Goal: Task Accomplishment & Management: Complete application form

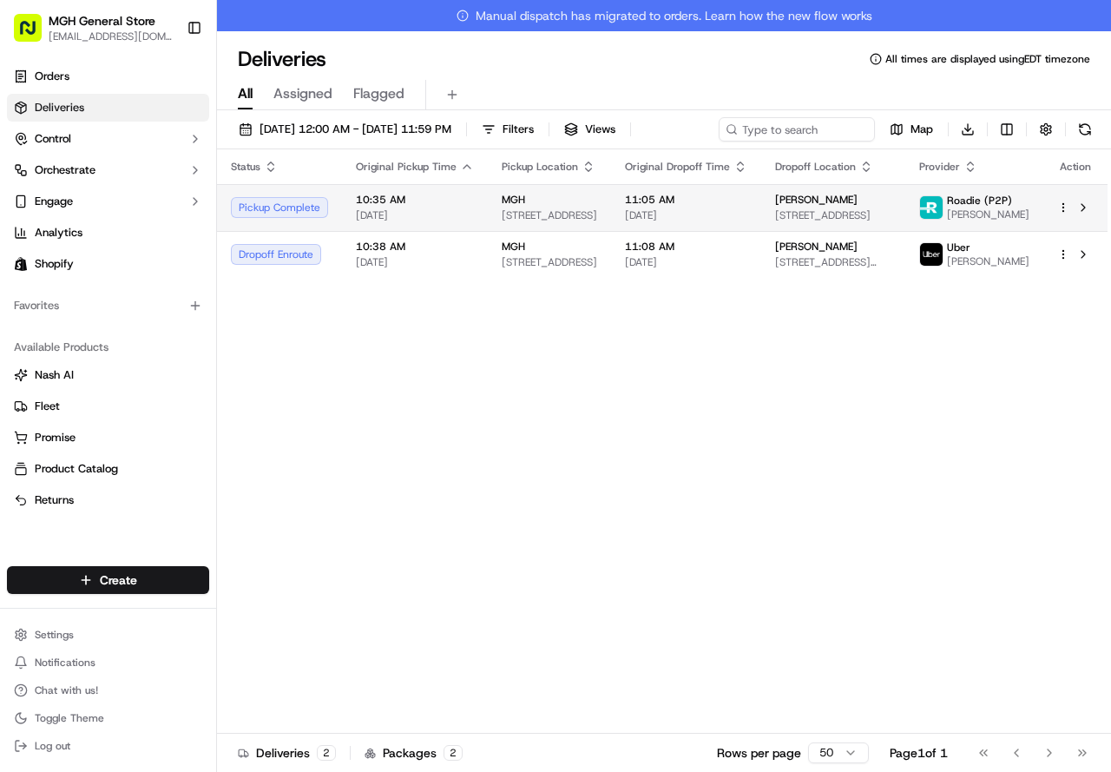
click at [640, 216] on span "[DATE]" at bounding box center [686, 215] width 122 height 14
click at [328, 219] on td "Pickup Complete" at bounding box center [279, 207] width 125 height 47
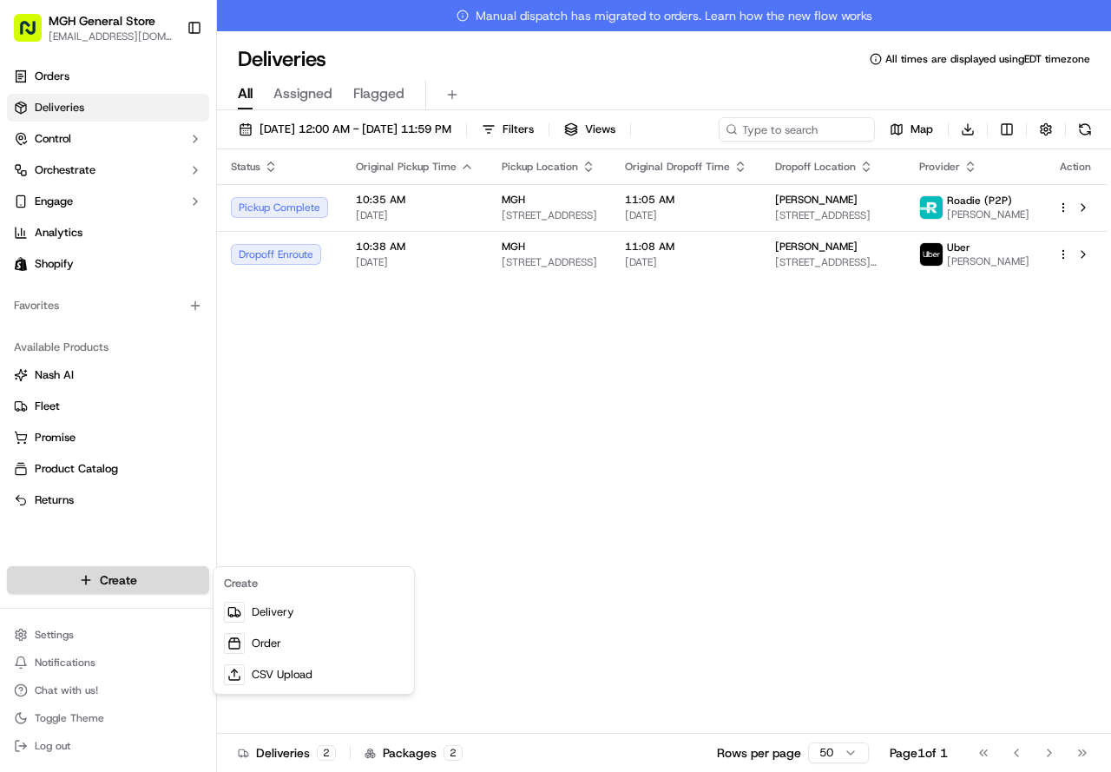
click at [126, 581] on html "MGH General Store [EMAIL_ADDRESS][DOMAIN_NAME] Toggle Sidebar Orders Deliveries…" at bounding box center [555, 386] width 1111 height 772
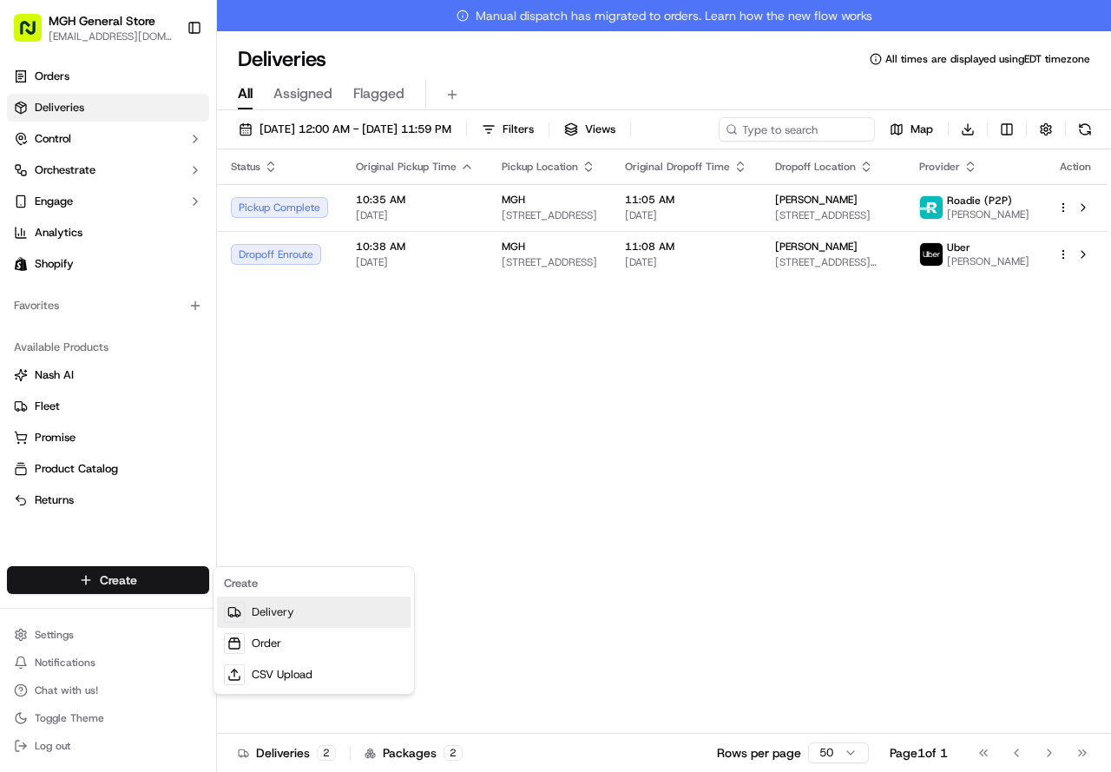
click at [254, 623] on link "Delivery" at bounding box center [314, 611] width 194 height 31
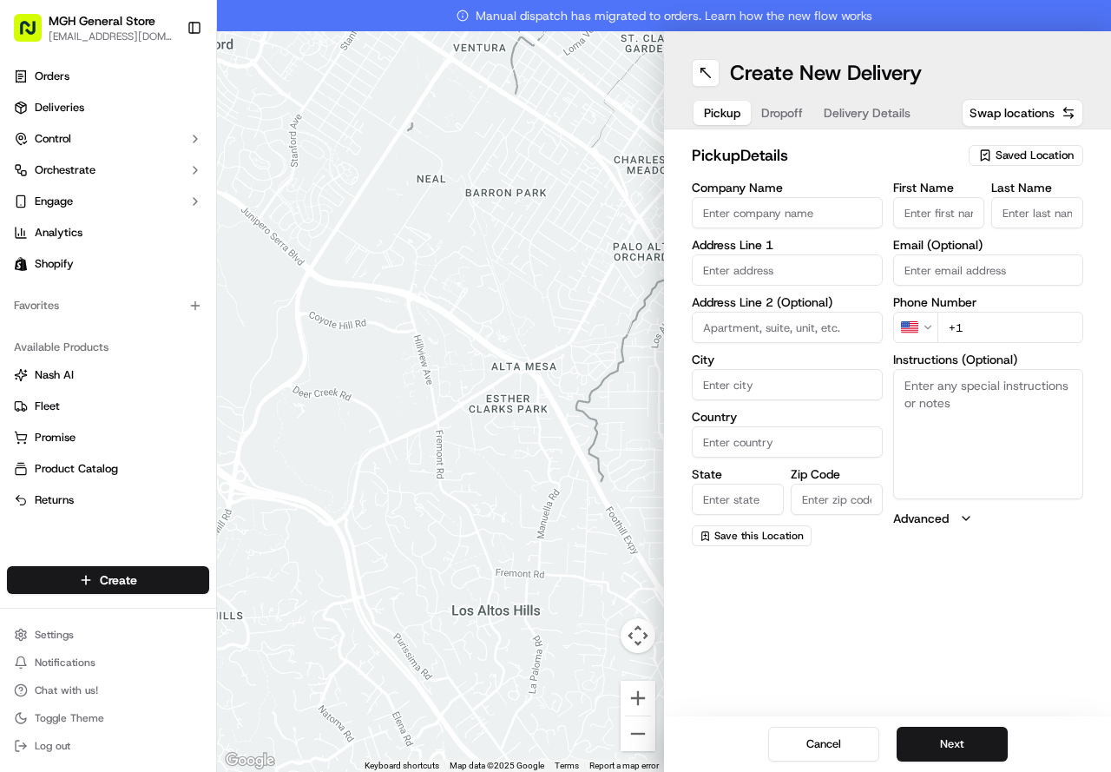
click at [1035, 163] on div "Saved Location" at bounding box center [1026, 155] width 115 height 21
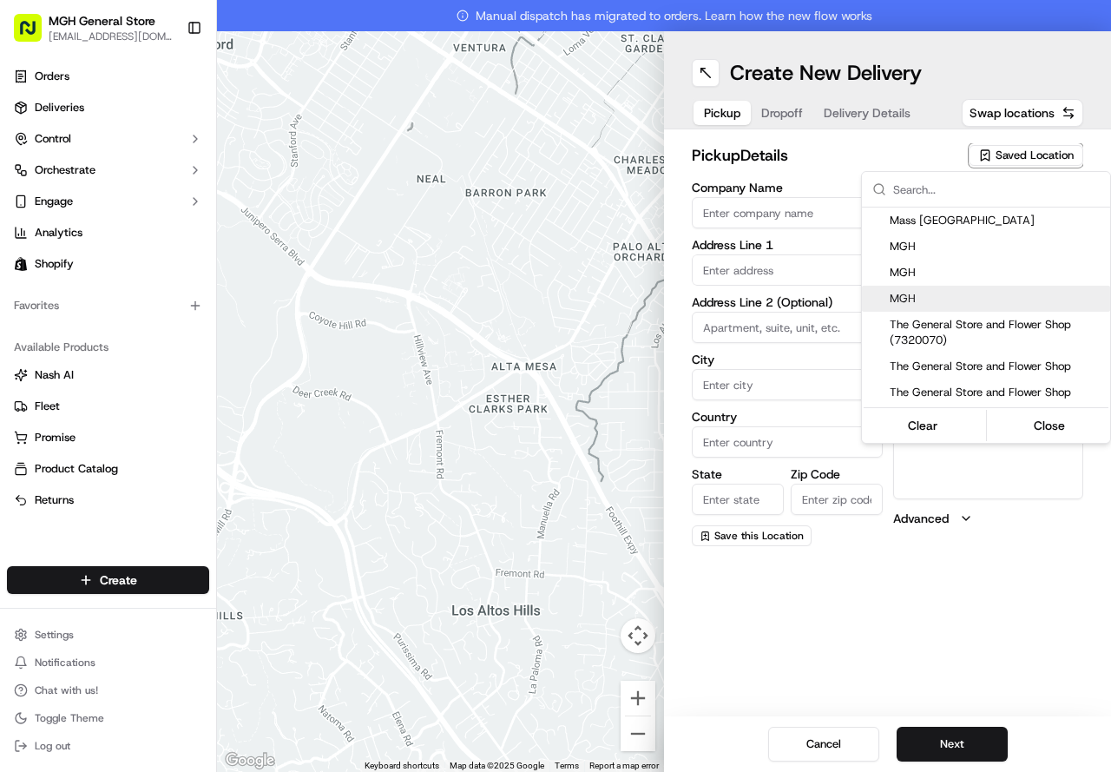
click at [951, 298] on span "MGH" at bounding box center [997, 299] width 214 height 16
type input "MGH"
type input "[STREET_ADDRESS]"
type input "[GEOGRAPHIC_DATA]"
type input "US"
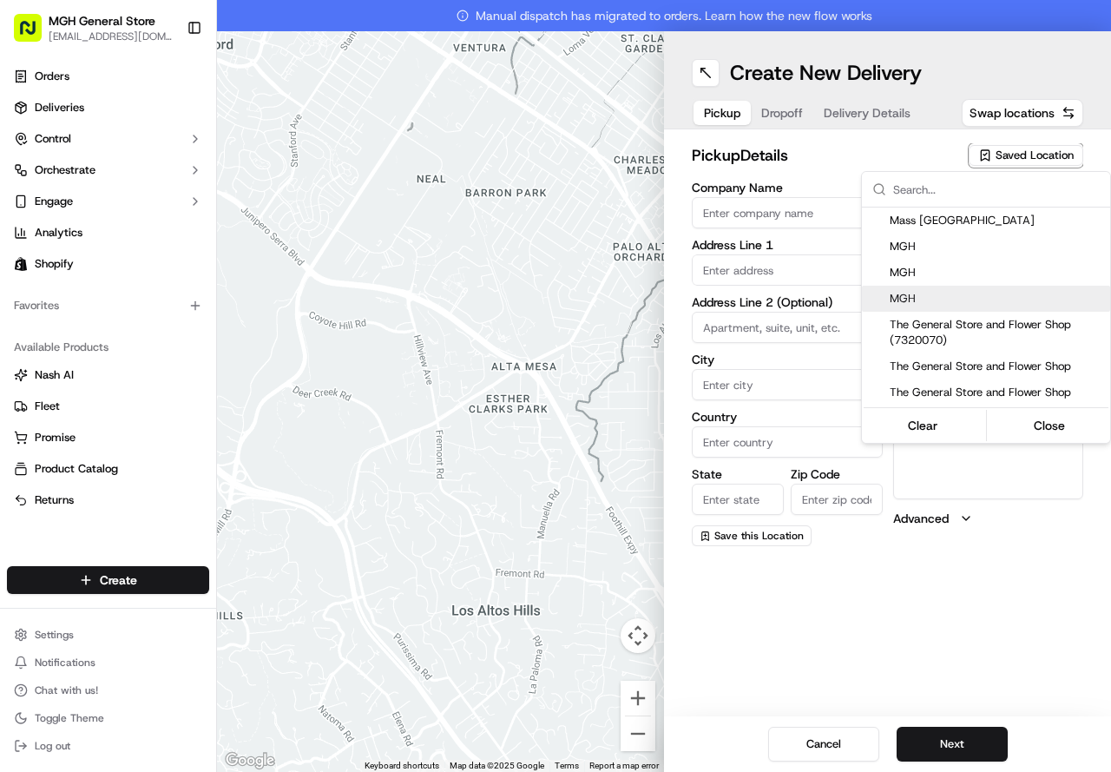
type input "MA"
type input "02114"
type input "[PERSON_NAME]"
type input "[PHONE_NUMBER]"
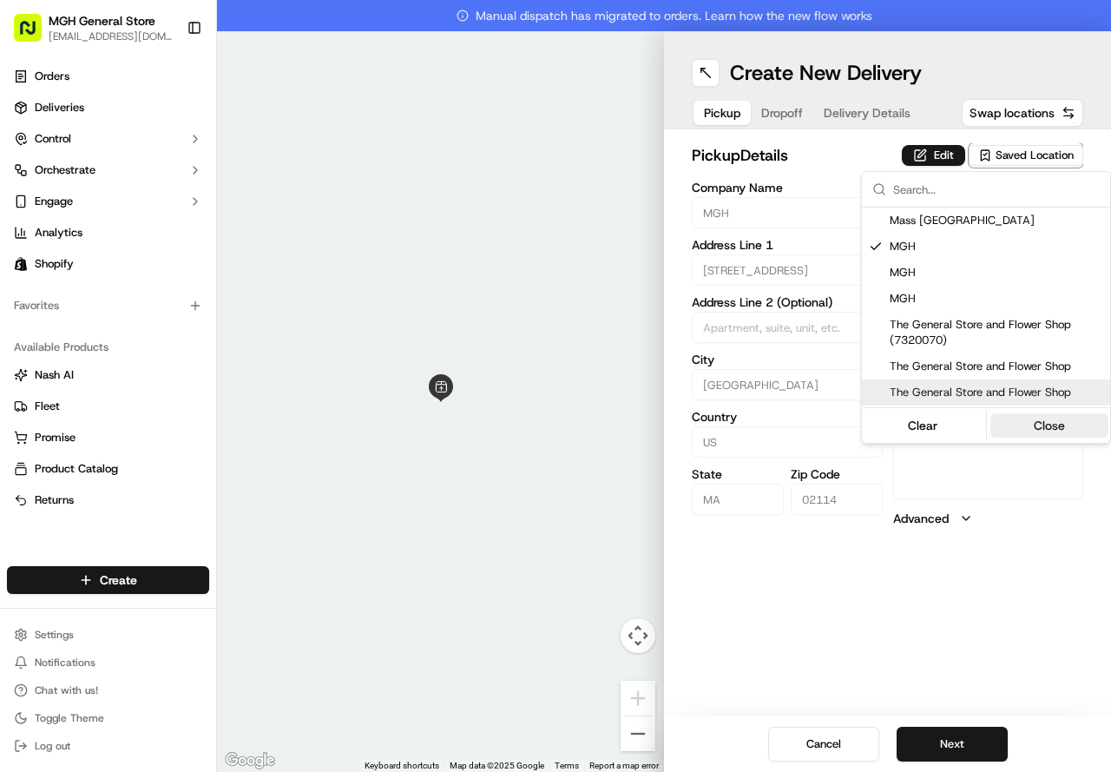
click at [1033, 425] on button "Close" at bounding box center [1050, 425] width 119 height 24
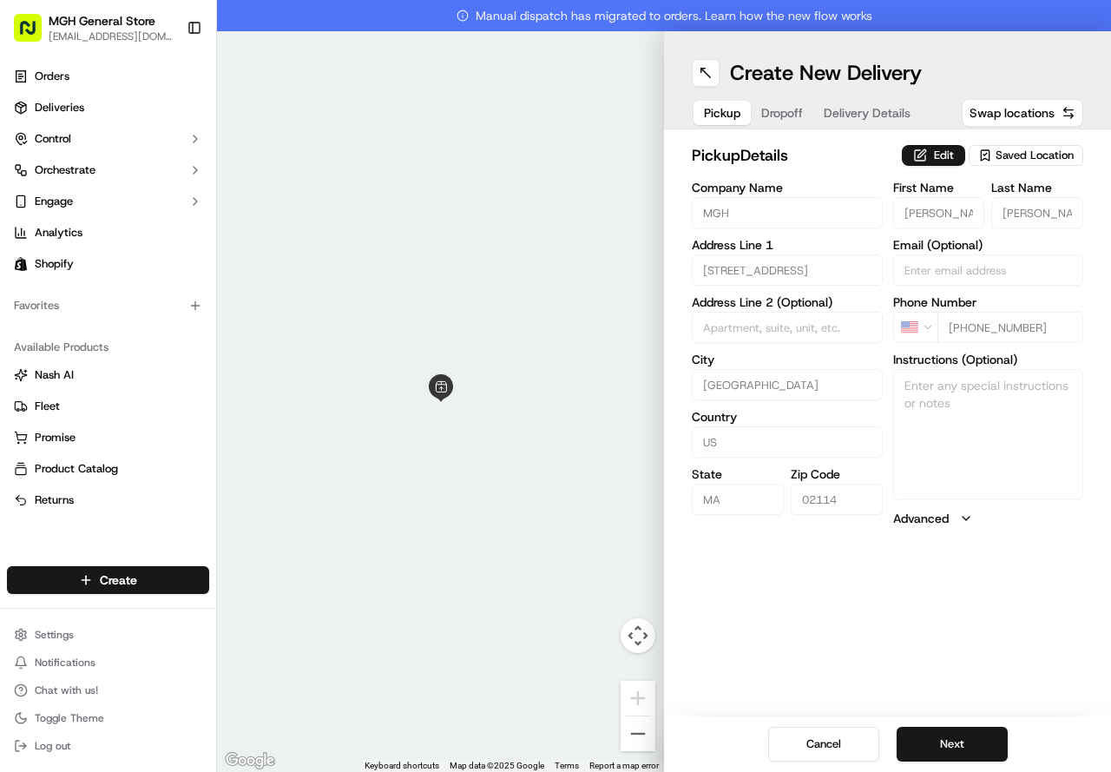
click at [996, 161] on span "Saved Location" at bounding box center [1035, 156] width 78 height 16
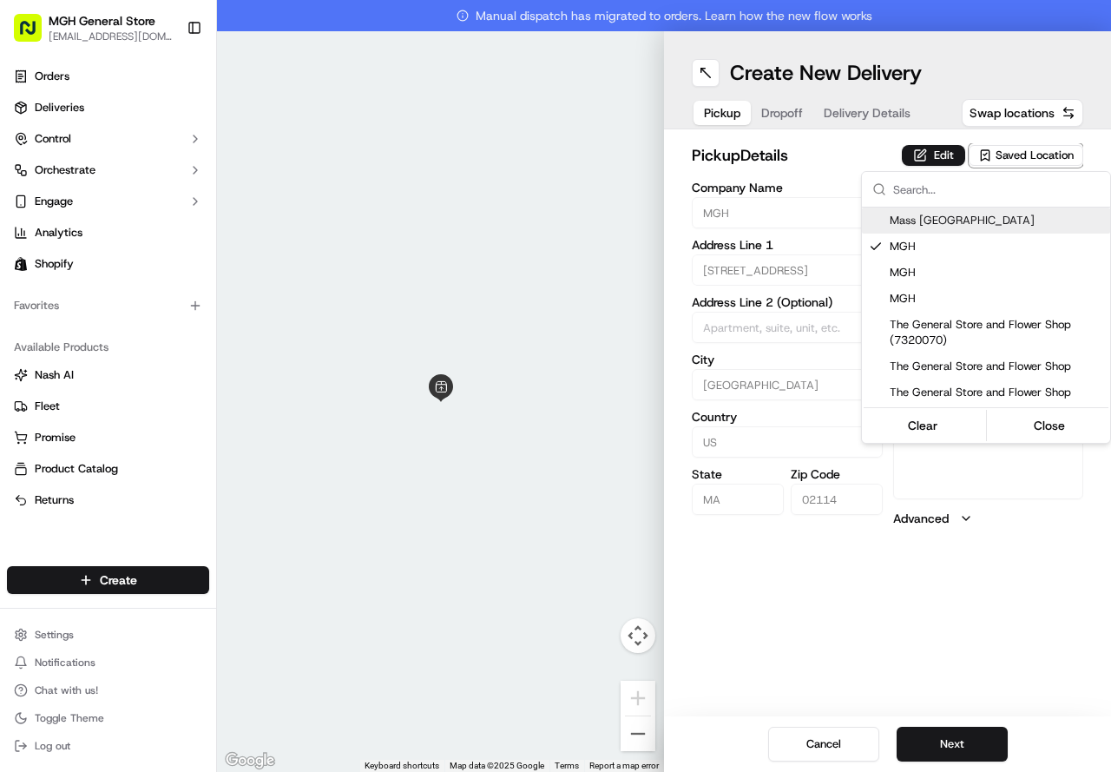
click at [830, 135] on html "MGH General Store [EMAIL_ADDRESS][DOMAIN_NAME] Toggle Sidebar Orders Deliveries…" at bounding box center [555, 386] width 1111 height 772
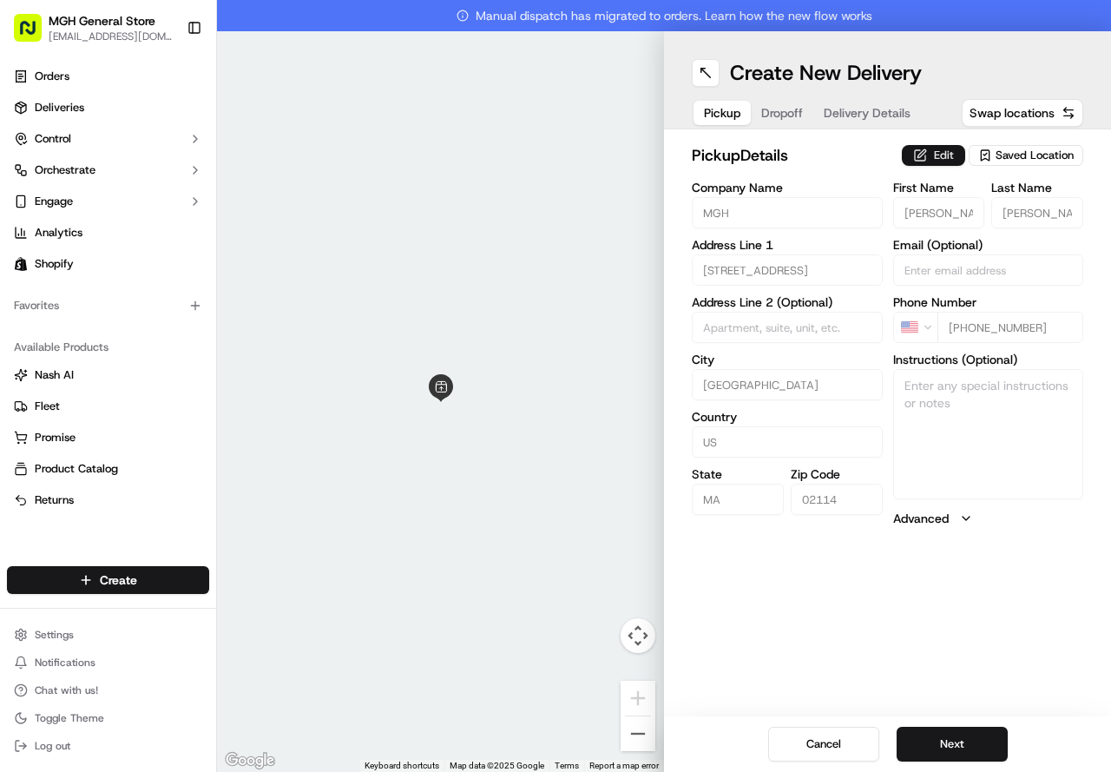
click at [942, 157] on button "Edit" at bounding box center [933, 155] width 63 height 21
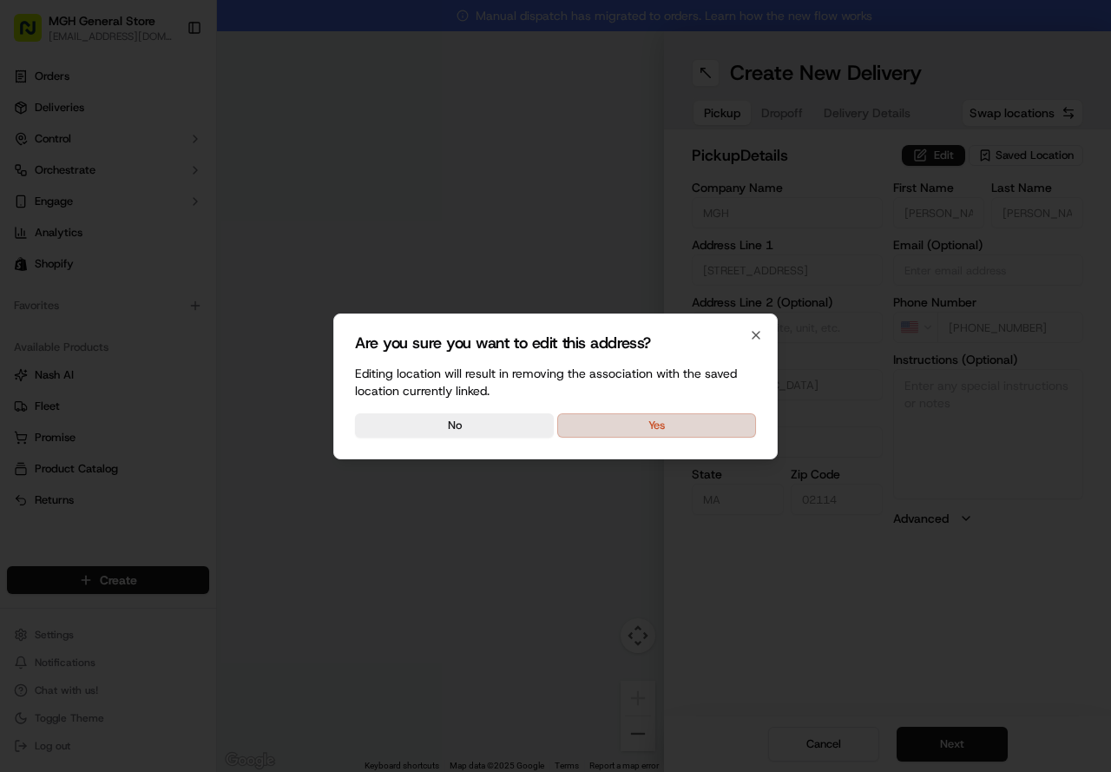
click at [687, 417] on button "Yes" at bounding box center [656, 425] width 199 height 24
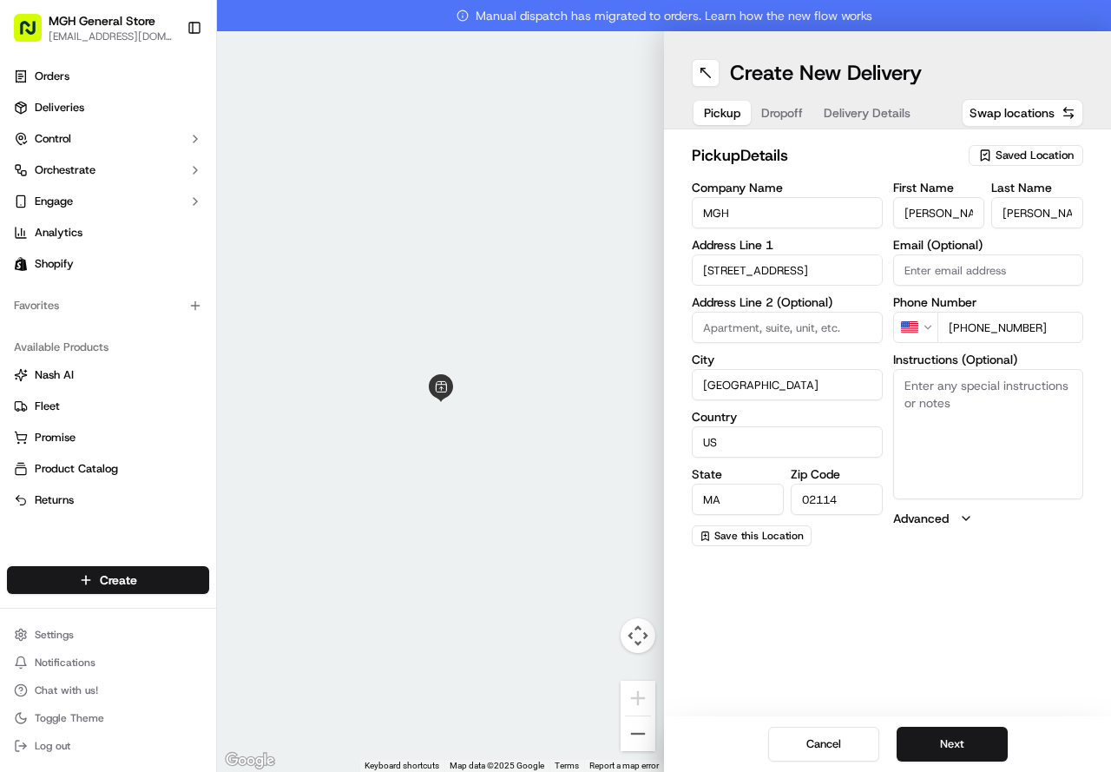
click at [948, 421] on textarea "Instructions (Optional)" at bounding box center [988, 434] width 191 height 130
click at [966, 407] on textarea "please pick up flowers at the main entrnace of the hospital on the inforamtion …" at bounding box center [988, 434] width 191 height 130
click at [906, 418] on textarea "please pick up flowers at the main entrnace of the hospital on the inforamtion …" at bounding box center [988, 434] width 191 height 130
click at [956, 410] on textarea "please pick up flowers at the main entrnace of the hospital on the inforamtion …" at bounding box center [988, 434] width 191 height 130
click at [982, 422] on textarea "please pick up flowers at the main entrance of the hospital on the inforamtion …" at bounding box center [988, 434] width 191 height 130
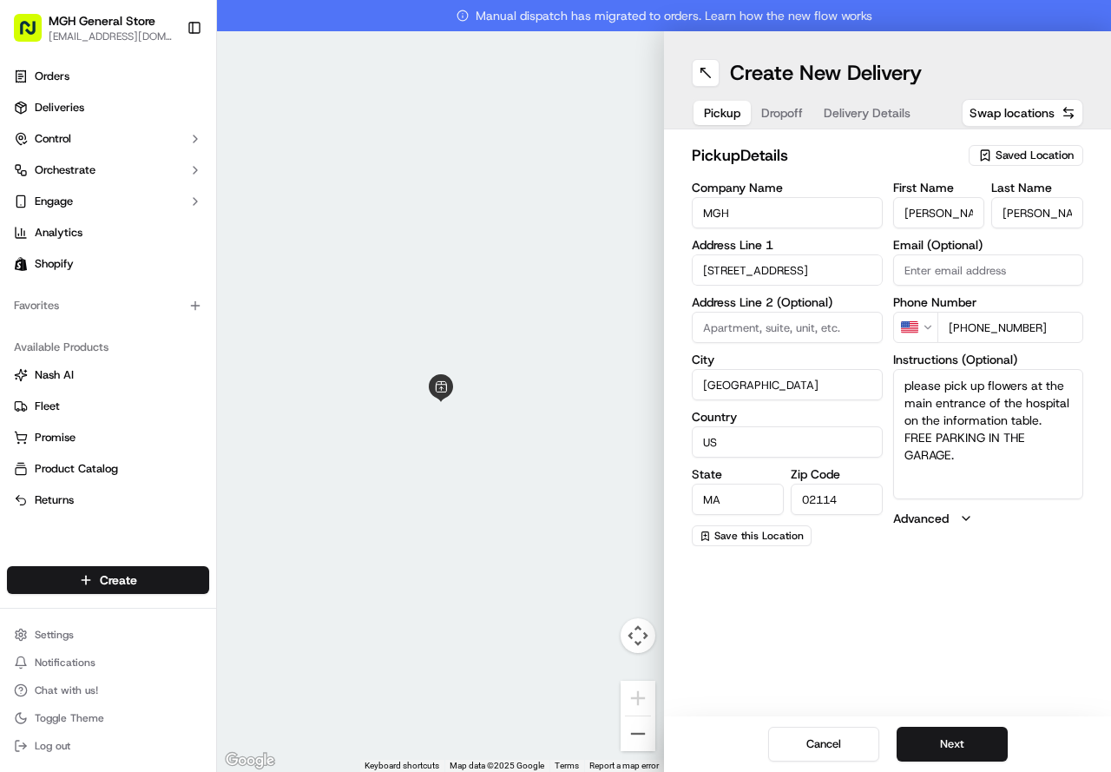
click at [1016, 465] on textarea "please pick up flowers at the main entrance of the hospital on the information …" at bounding box center [988, 434] width 191 height 130
type textarea "please pick up flowers at the main entrance of the hospital on the information …"
click at [952, 741] on button "Next" at bounding box center [952, 744] width 111 height 35
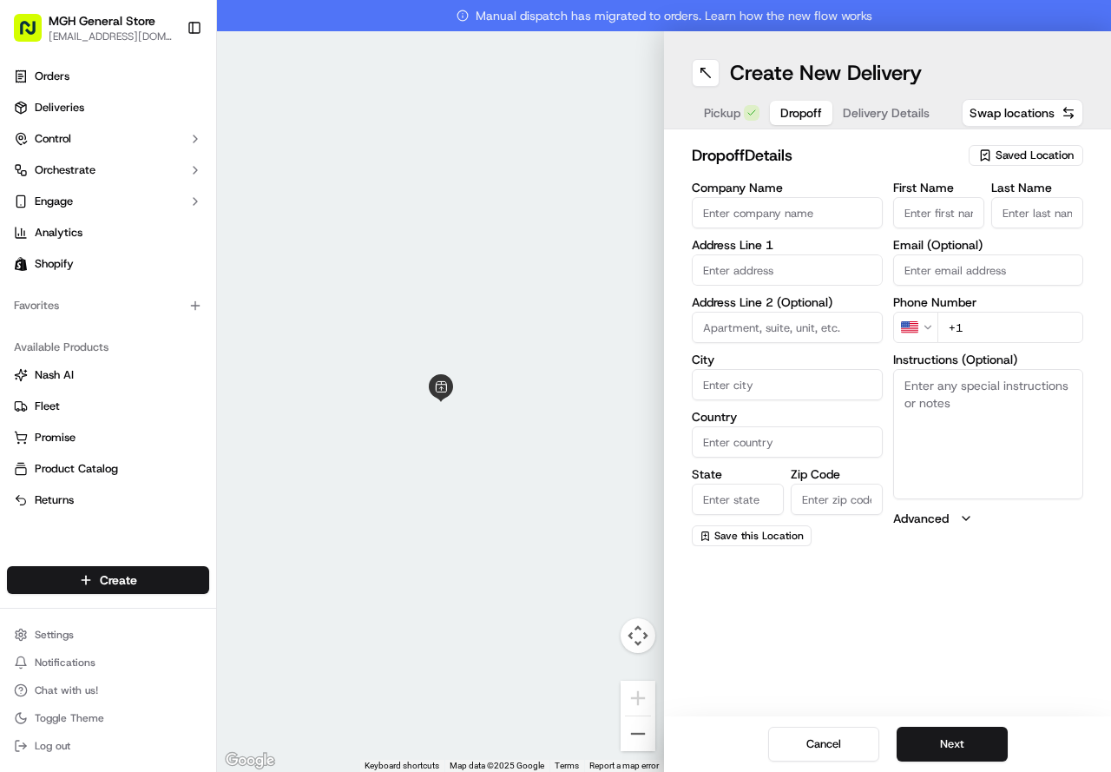
click at [933, 212] on input "First Name" at bounding box center [939, 212] width 92 height 31
type input "ALLIE"
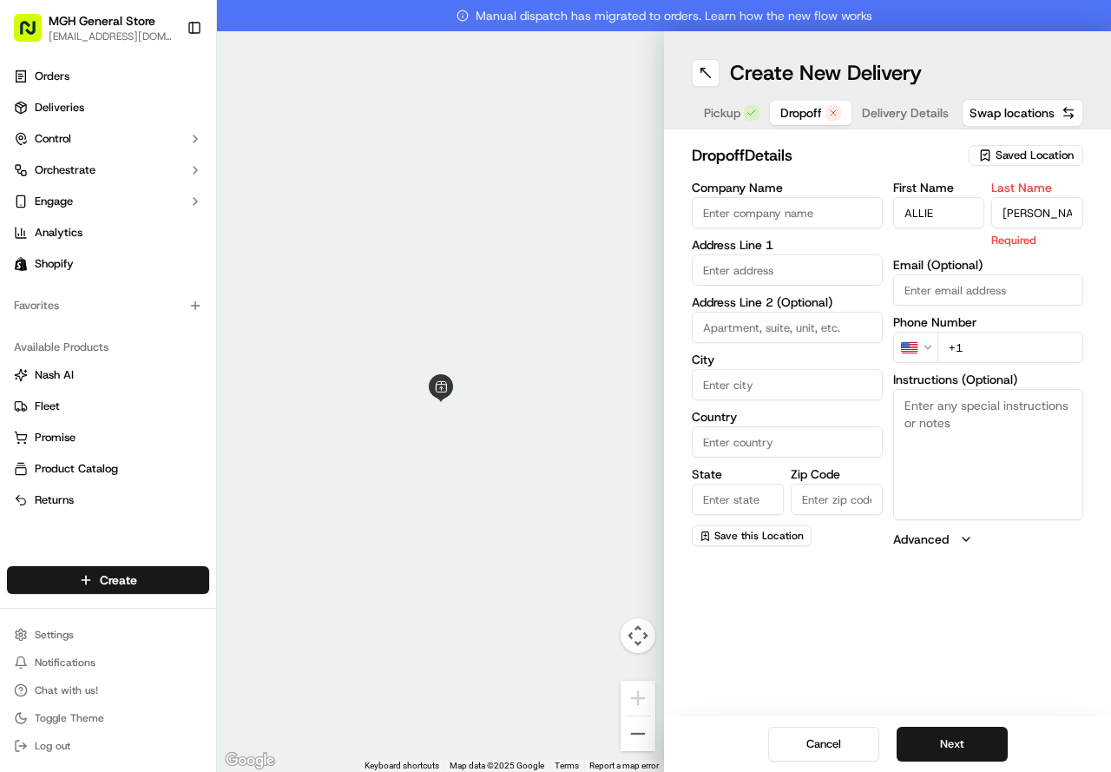
type input "[PERSON_NAME]"
click at [758, 270] on input "text" at bounding box center [787, 269] width 191 height 31
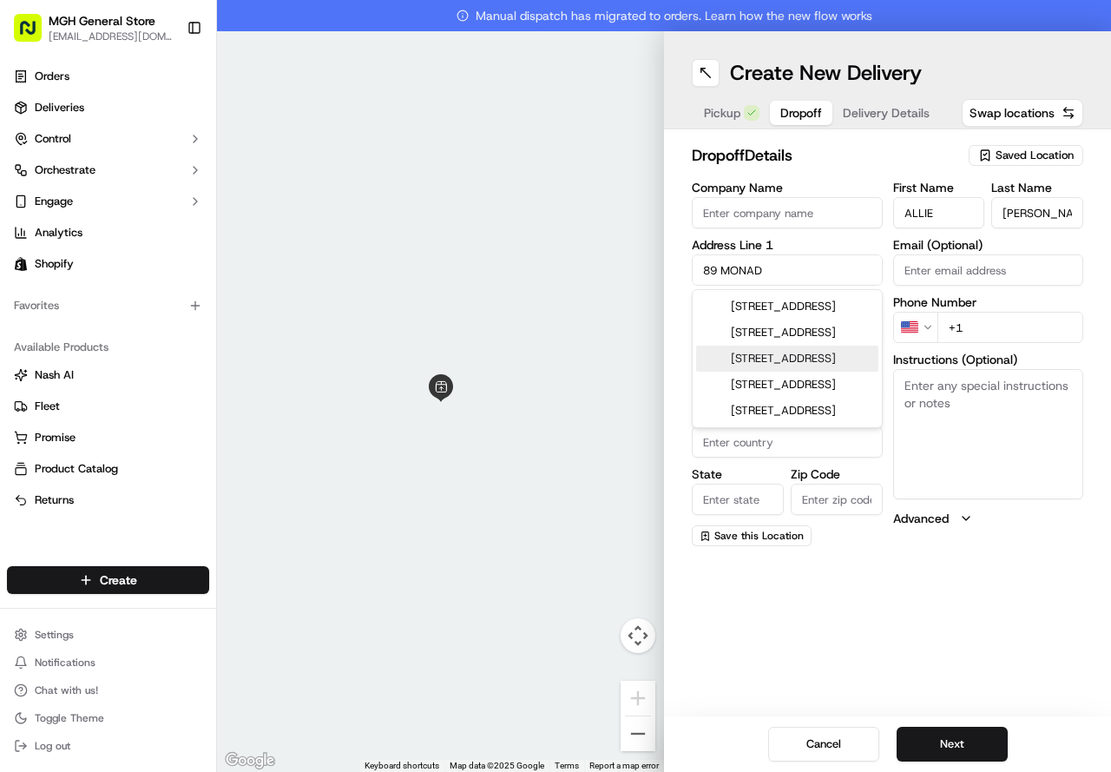
click at [728, 372] on div "[STREET_ADDRESS]" at bounding box center [787, 359] width 182 height 26
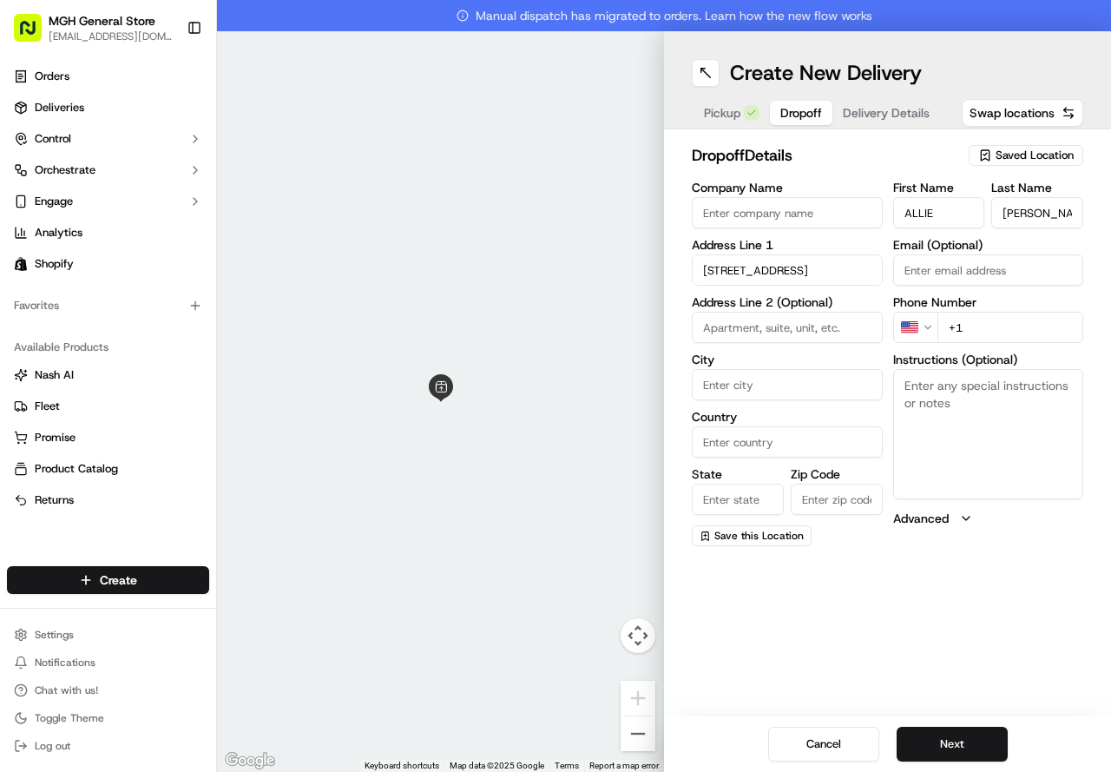
type input "[STREET_ADDRESS]"
type input "Wellesley"
type input "[GEOGRAPHIC_DATA]"
type input "MA"
type input "02481"
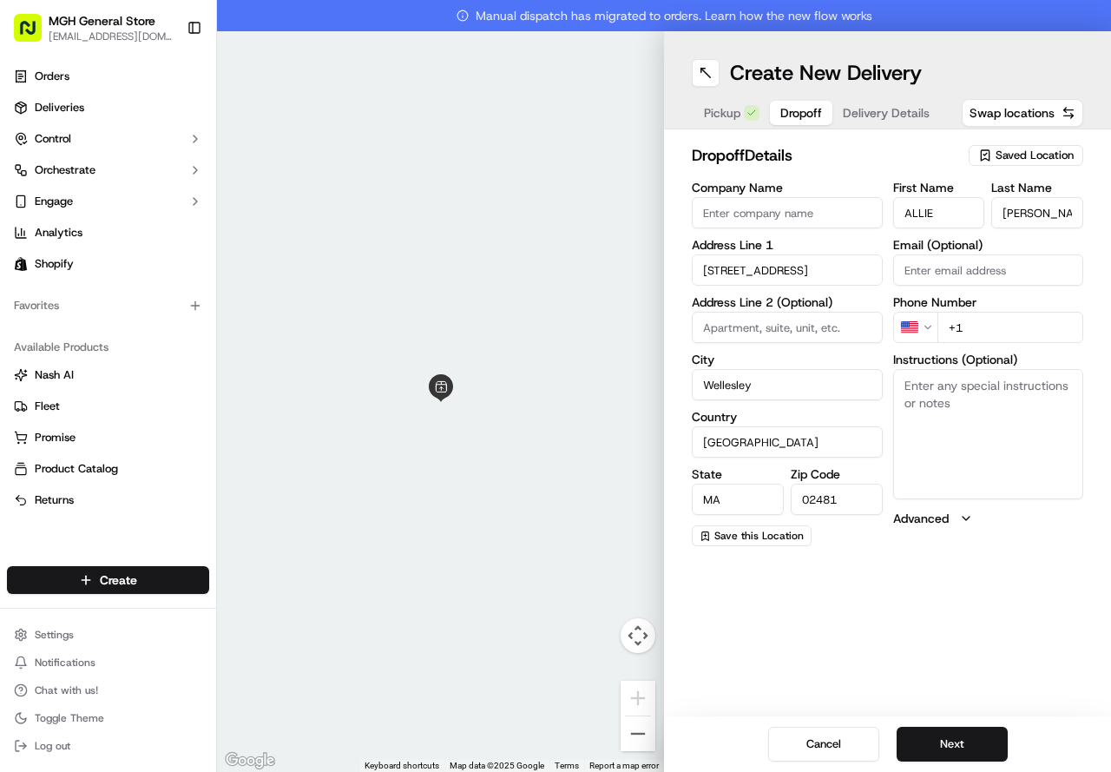
type input "[STREET_ADDRESS]"
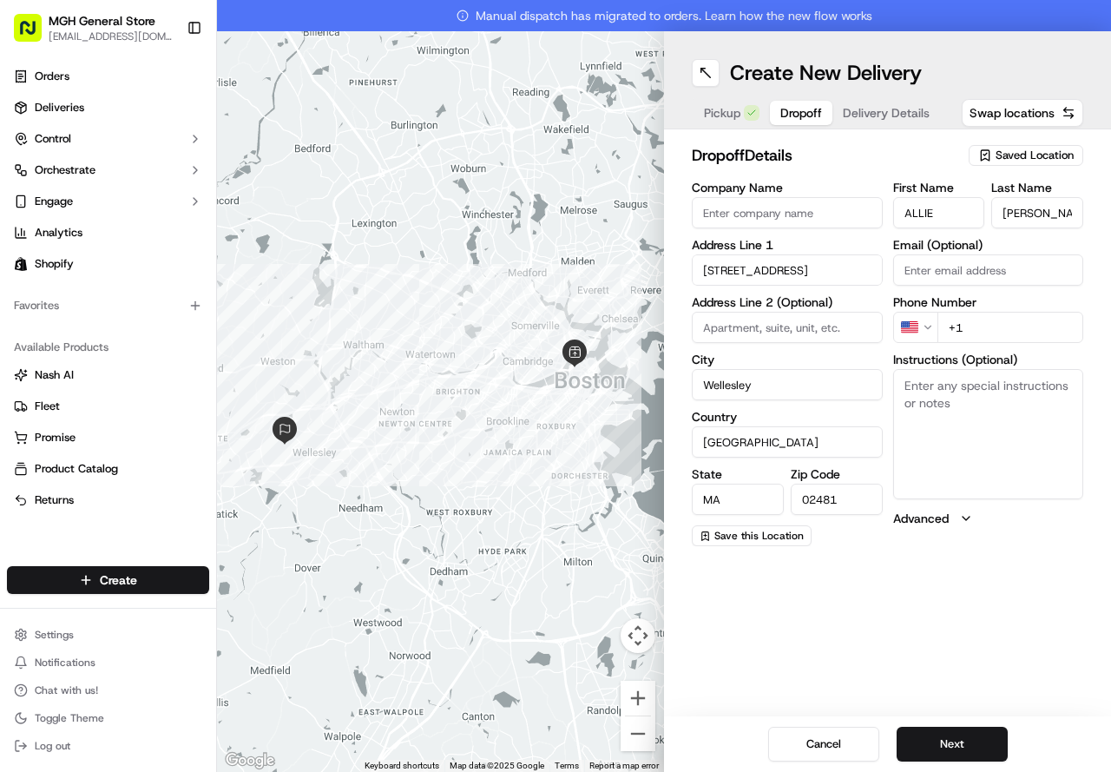
click at [1005, 321] on input "+1" at bounding box center [1011, 327] width 147 height 31
type input "[PHONE_NUMBER]"
click at [990, 750] on button "Next" at bounding box center [952, 744] width 111 height 35
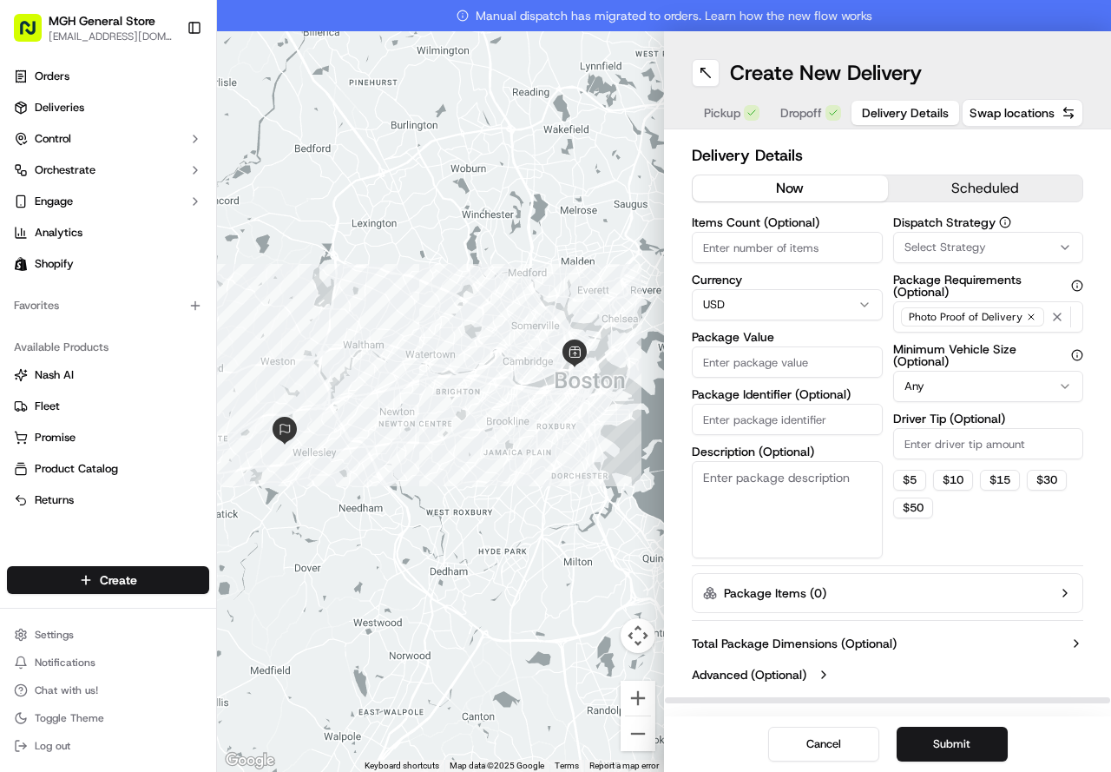
click at [784, 356] on input "Package Value" at bounding box center [787, 361] width 191 height 31
type input "95.00"
click at [992, 483] on button "$ 15" at bounding box center [1000, 480] width 40 height 21
type input "15"
click at [918, 736] on button "Submit" at bounding box center [952, 744] width 111 height 35
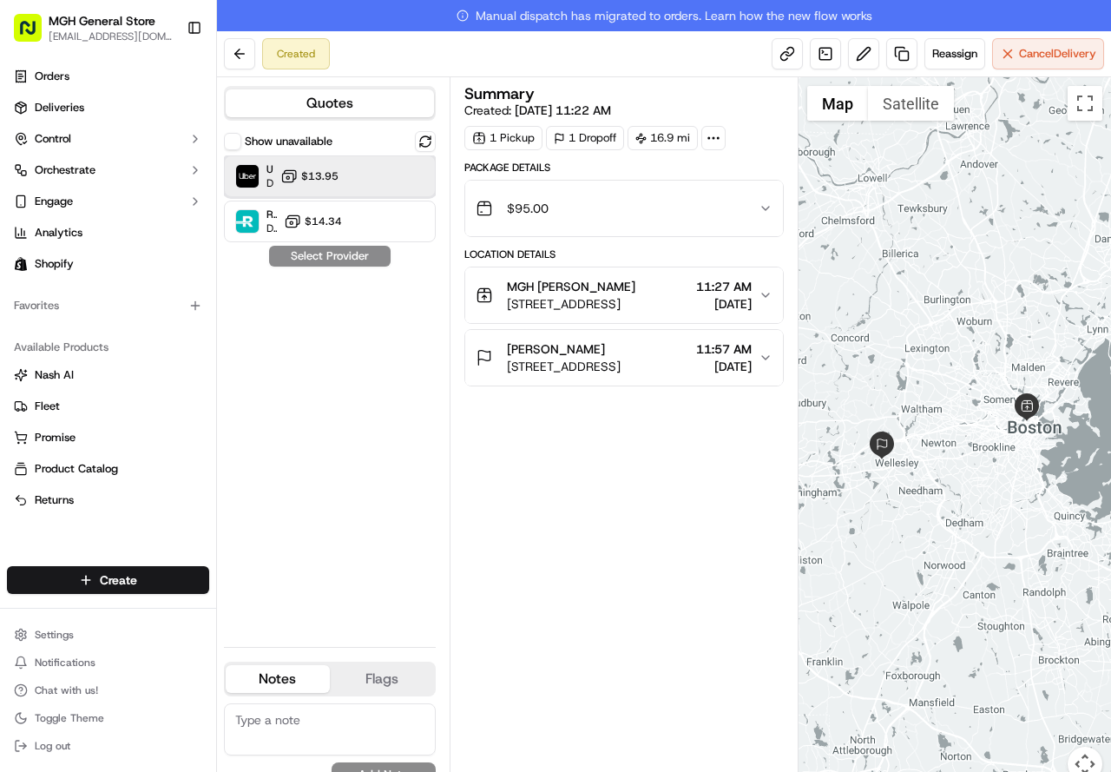
click at [300, 165] on div "Uber Dropoff ETA 1 hour $13.95" at bounding box center [330, 176] width 212 height 42
click at [364, 253] on button "Assign Provider" at bounding box center [329, 256] width 123 height 21
